Goal: Task Accomplishment & Management: Complete application form

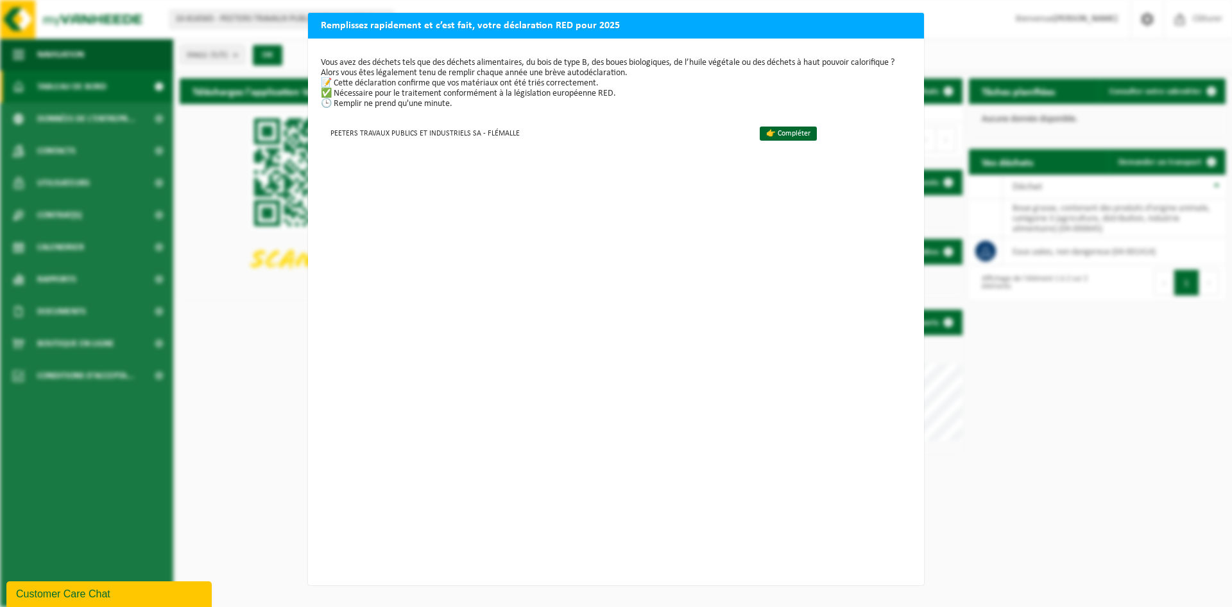
click at [545, 30] on h2 "Remplissez rapidement et c’est fait, votre déclaration RED pour 2025" at bounding box center [616, 25] width 616 height 24
click at [1106, 32] on div "Remplissez rapidement et c’est fait, votre déclaration RED pour 2025 Vous avez …" at bounding box center [616, 303] width 1232 height 607
click at [777, 134] on link "👉 Compléter" at bounding box center [788, 133] width 57 height 14
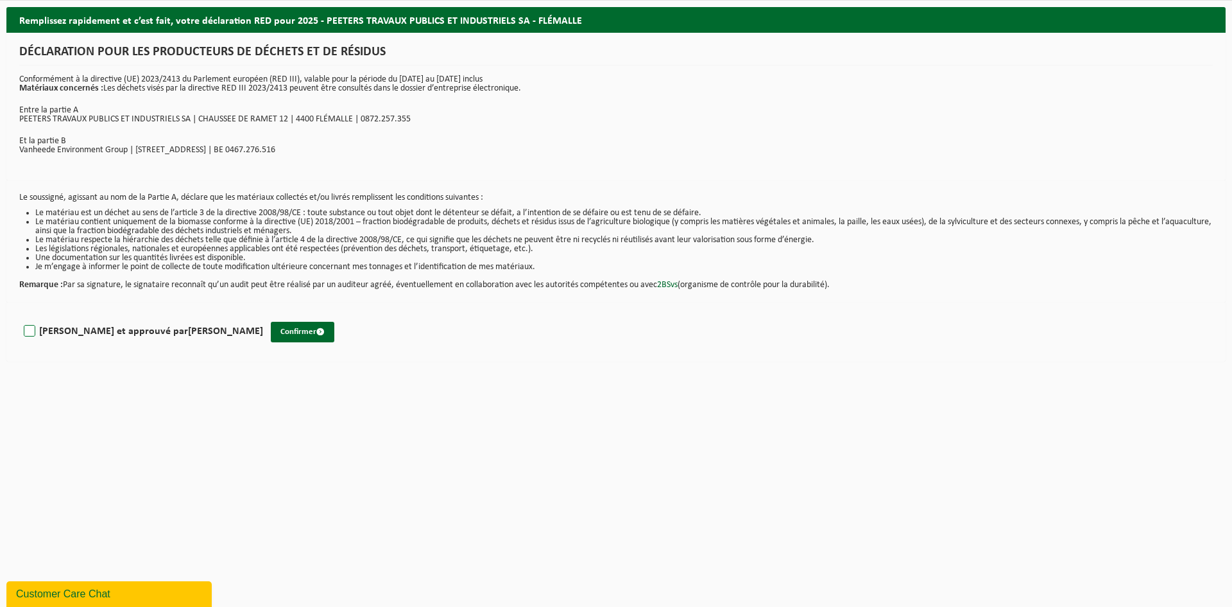
click at [30, 331] on label "Lu et approuvé par JONATHAN VAN INGELGEM" at bounding box center [142, 331] width 242 height 19
click at [263, 315] on input "Lu et approuvé par JONATHAN VAN INGELGEM" at bounding box center [263, 315] width 1 height 1
checkbox input "true"
click at [271, 336] on button "Confirmer" at bounding box center [303, 332] width 64 height 21
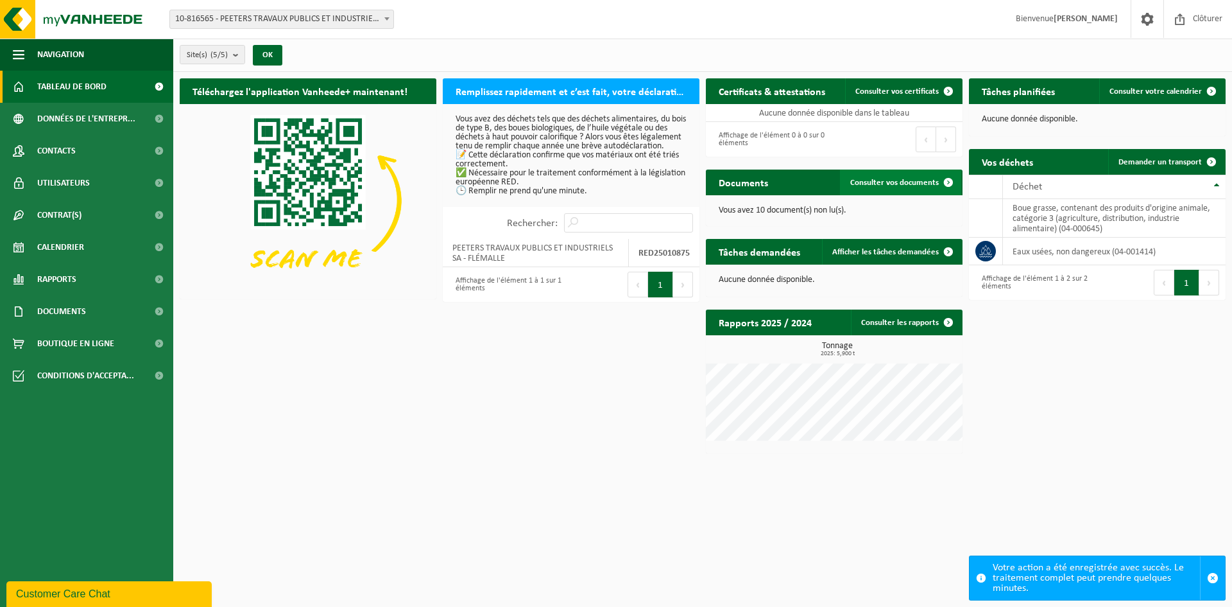
click at [899, 178] on span "Consulter vos documents" at bounding box center [894, 182] width 89 height 8
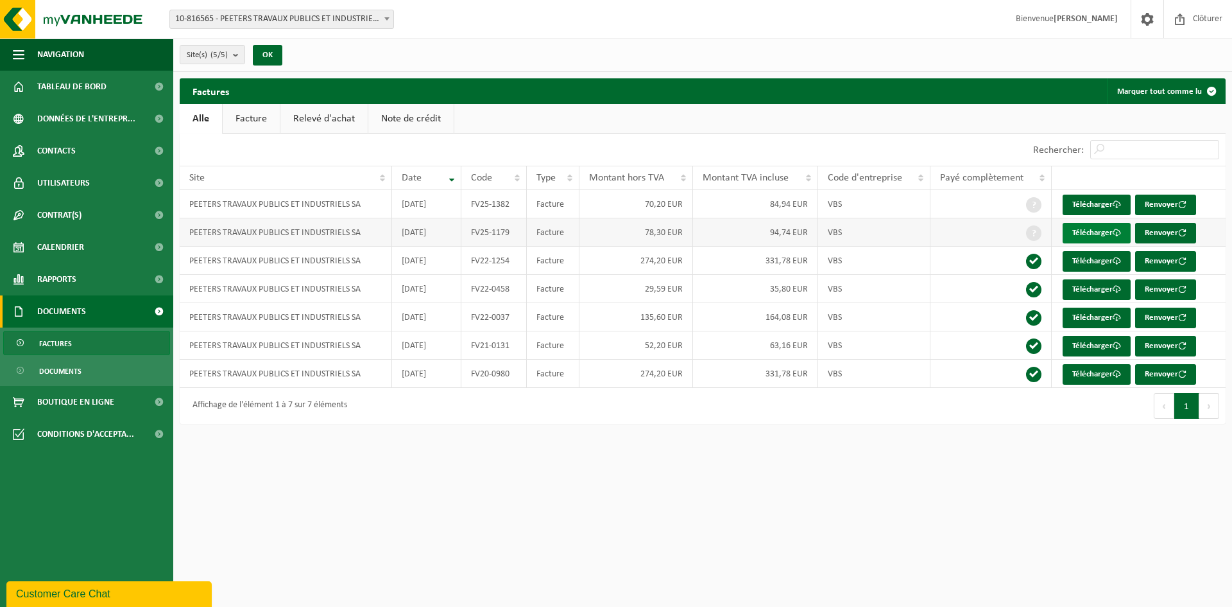
click at [1098, 229] on link "Télécharger" at bounding box center [1097, 233] width 68 height 21
click at [69, 277] on span "Rapports" at bounding box center [56, 279] width 39 height 32
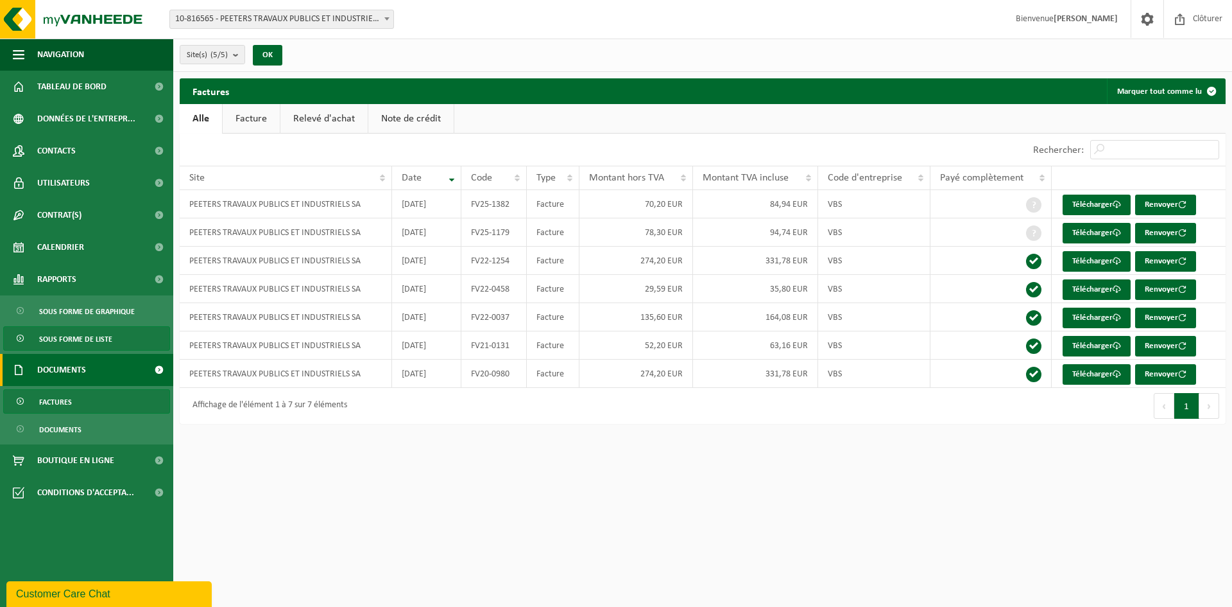
click at [83, 340] on span "Sous forme de liste" at bounding box center [75, 339] width 73 height 24
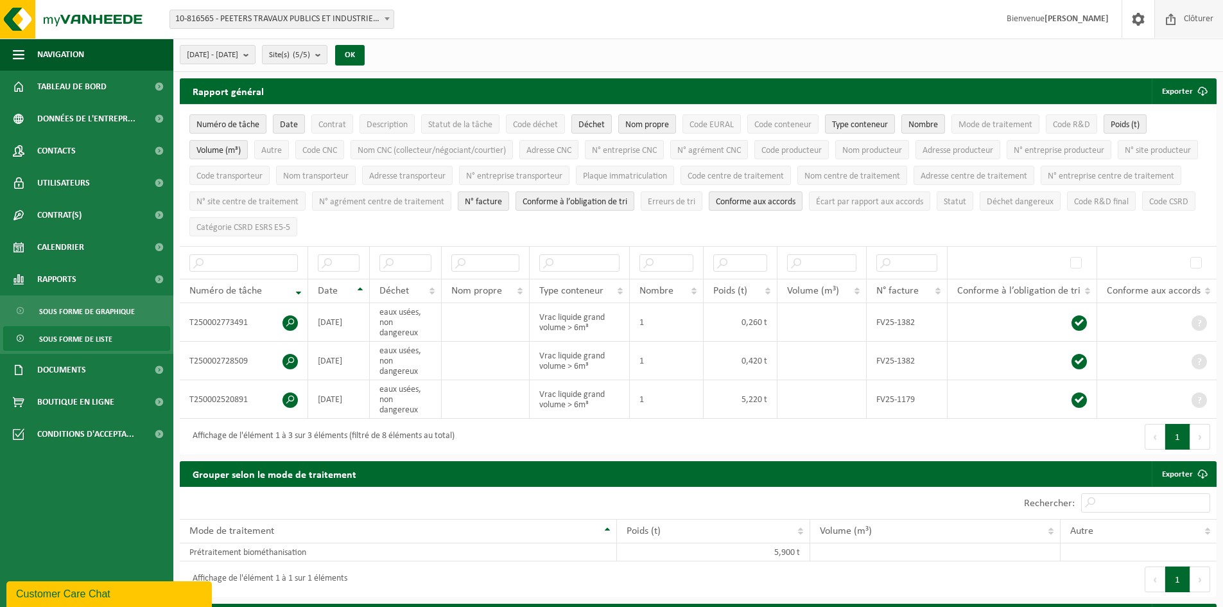
click at [1180, 19] on span "Clôturer" at bounding box center [1198, 19] width 36 height 38
